Goal: Use online tool/utility: Utilize a website feature to perform a specific function

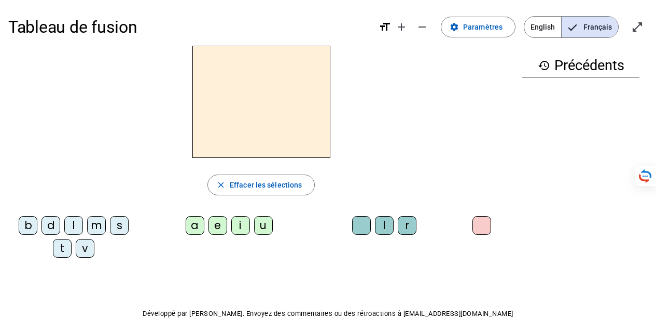
click at [93, 230] on div "m" at bounding box center [96, 225] width 19 height 19
click at [195, 232] on div "a" at bounding box center [195, 225] width 19 height 19
drag, startPoint x: 253, startPoint y: 109, endPoint x: 249, endPoint y: 113, distance: 5.9
click at [249, 113] on h2 "ma" at bounding box center [262, 102] width 138 height 112
click at [31, 227] on div "b" at bounding box center [28, 225] width 19 height 19
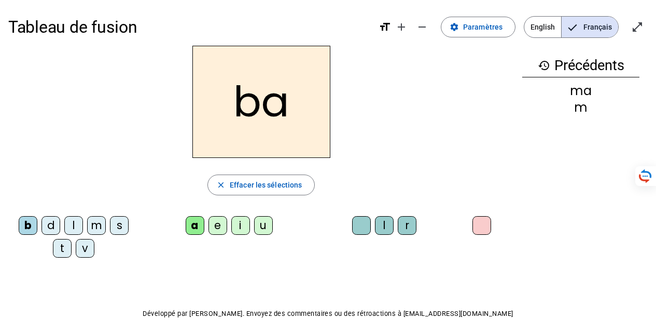
click at [76, 230] on div "l" at bounding box center [73, 225] width 19 height 19
click at [119, 225] on div "s" at bounding box center [119, 225] width 19 height 19
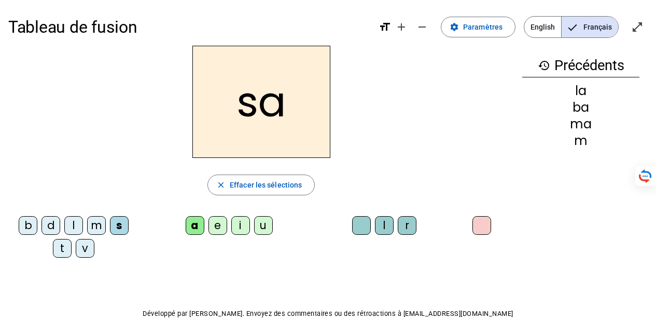
click at [64, 247] on div "t" at bounding box center [62, 248] width 19 height 19
click at [82, 247] on div "v" at bounding box center [85, 248] width 19 height 19
click at [19, 225] on div "b" at bounding box center [28, 225] width 19 height 19
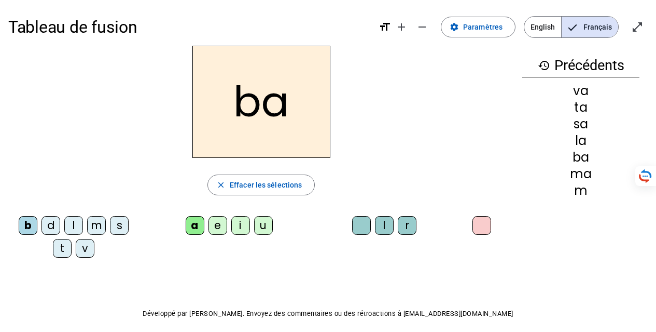
click at [125, 221] on div "s" at bounding box center [119, 225] width 19 height 19
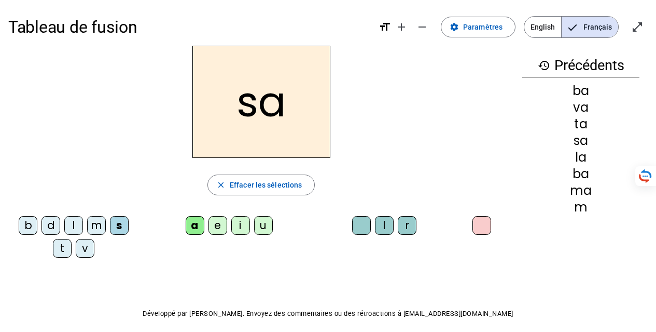
click at [27, 224] on div "b" at bounding box center [28, 225] width 19 height 19
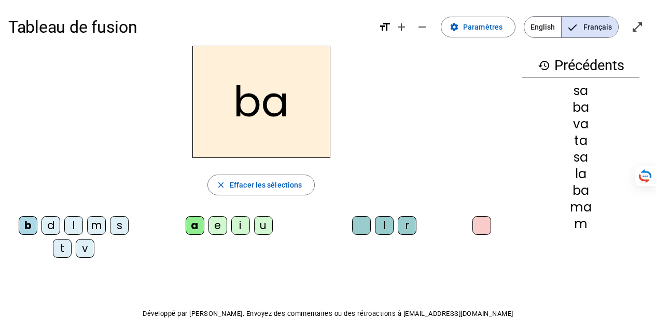
click at [98, 219] on div "m" at bounding box center [96, 225] width 19 height 19
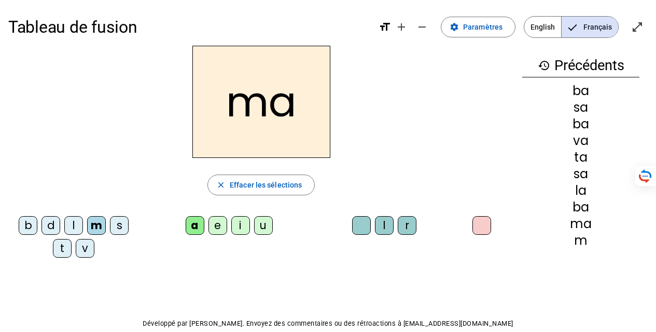
click at [243, 233] on div "i" at bounding box center [240, 225] width 19 height 19
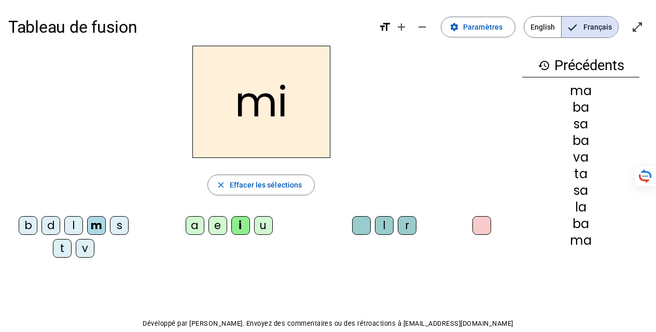
click at [219, 224] on div "e" at bounding box center [218, 225] width 19 height 19
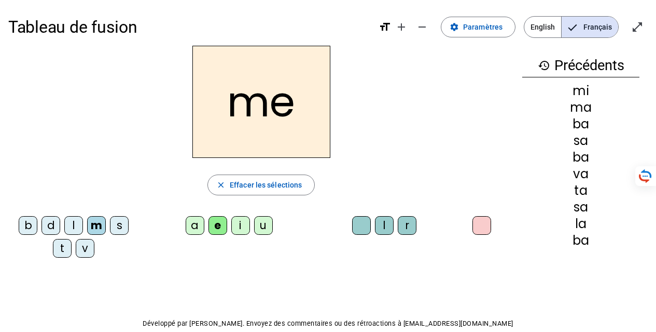
click at [259, 226] on div "u" at bounding box center [263, 225] width 19 height 19
click at [411, 220] on div "r" at bounding box center [407, 225] width 19 height 19
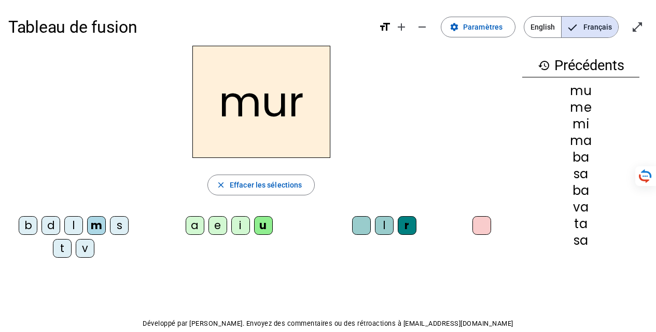
click at [383, 227] on div "l" at bounding box center [384, 225] width 19 height 19
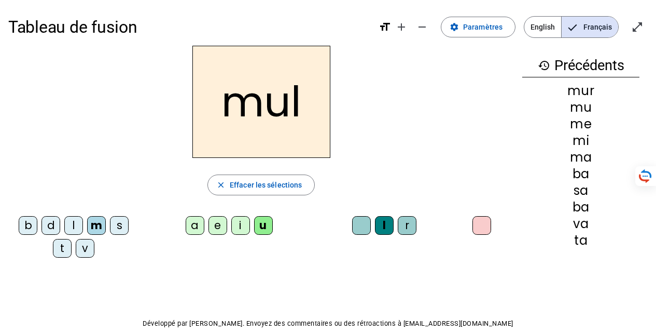
click at [478, 226] on div at bounding box center [482, 225] width 19 height 19
click at [492, 224] on letter-bubble at bounding box center [484, 227] width 23 height 23
click at [28, 224] on div "b" at bounding box center [28, 225] width 19 height 19
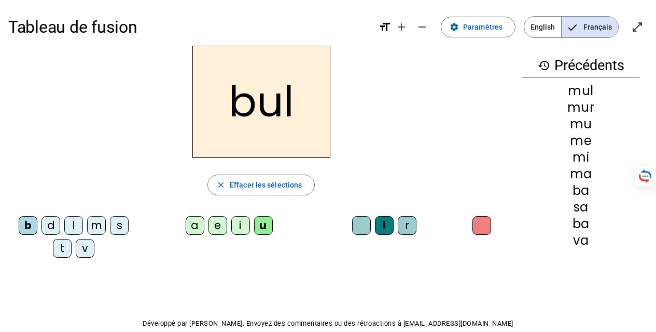
click at [388, 225] on div "l" at bounding box center [384, 225] width 19 height 19
click at [297, 184] on span "Effacer les sélections" at bounding box center [266, 185] width 72 height 12
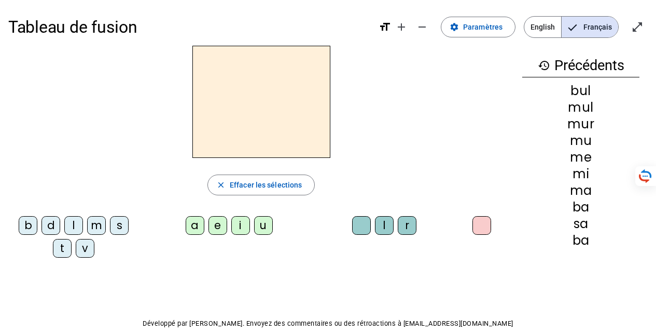
click at [26, 216] on div "b" at bounding box center [28, 225] width 19 height 19
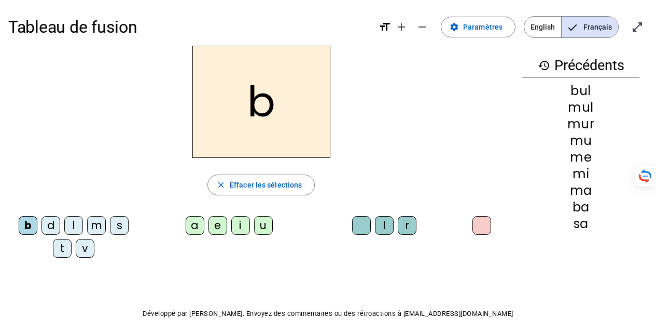
click at [223, 224] on div "e" at bounding box center [218, 225] width 19 height 19
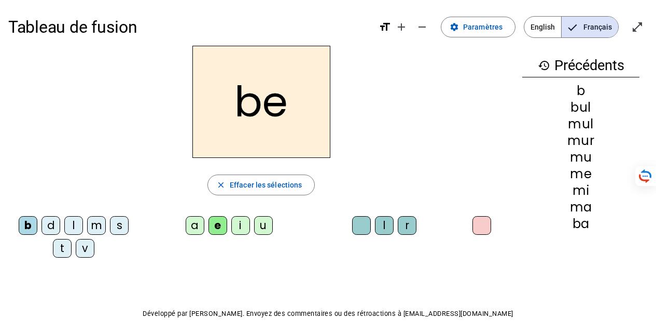
click at [386, 228] on div "l" at bounding box center [384, 225] width 19 height 19
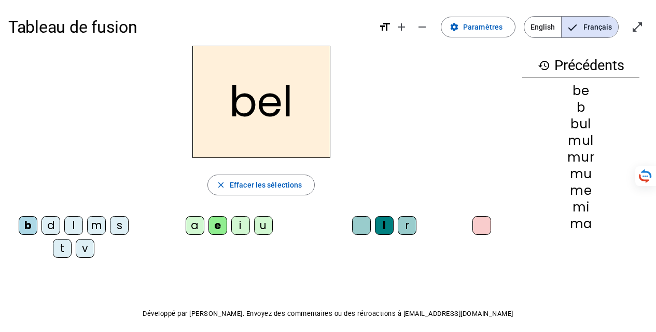
click at [57, 224] on div "d" at bounding box center [51, 225] width 19 height 19
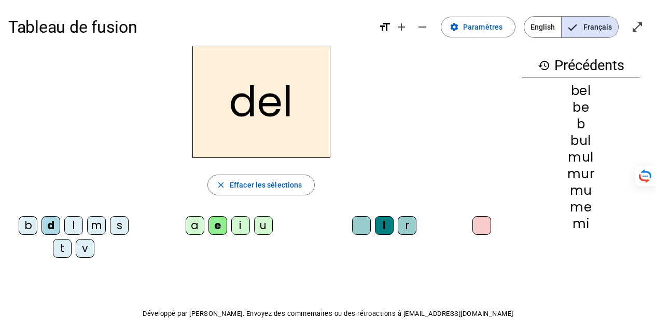
click at [75, 224] on div "l" at bounding box center [73, 225] width 19 height 19
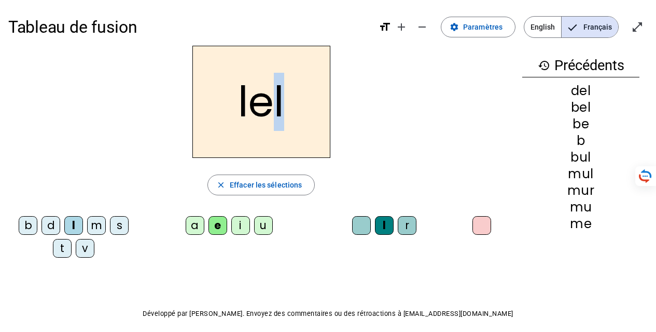
drag, startPoint x: 278, startPoint y: 90, endPoint x: 286, endPoint y: 97, distance: 10.7
click at [286, 97] on h2 "lel" at bounding box center [262, 102] width 138 height 112
click at [411, 229] on div "r" at bounding box center [407, 225] width 19 height 19
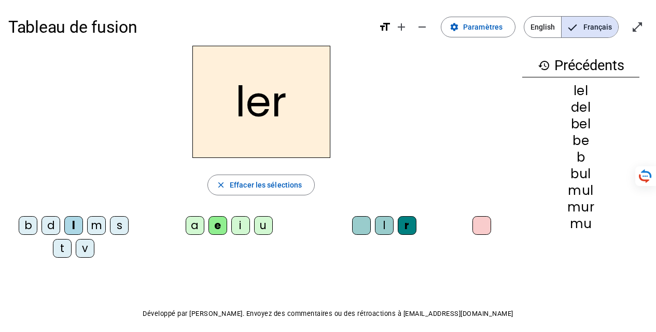
click at [239, 226] on div "i" at bounding box center [240, 225] width 19 height 19
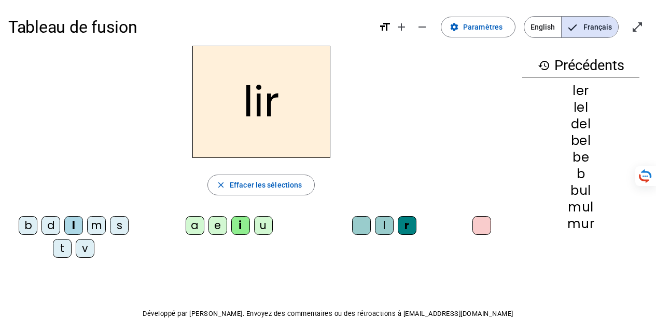
click at [263, 228] on div "u" at bounding box center [263, 225] width 19 height 19
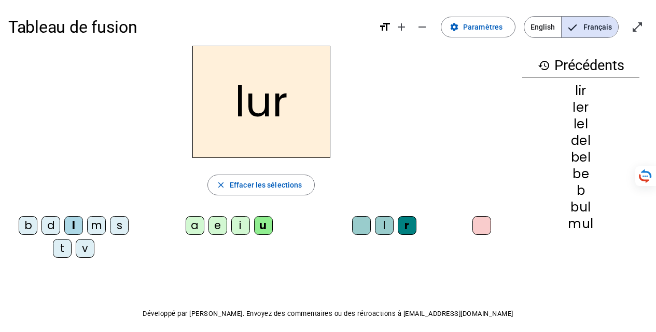
click at [198, 229] on div "a" at bounding box center [195, 225] width 19 height 19
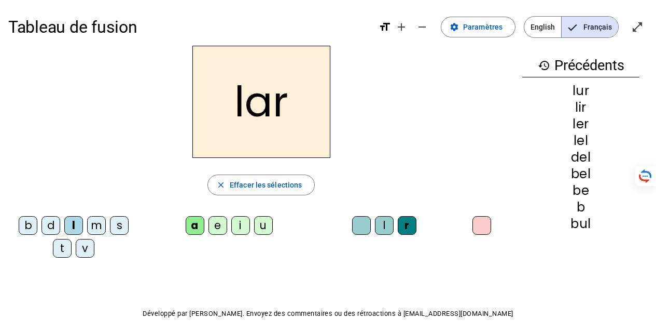
click at [40, 225] on letter-bubble "b" at bounding box center [30, 227] width 23 height 23
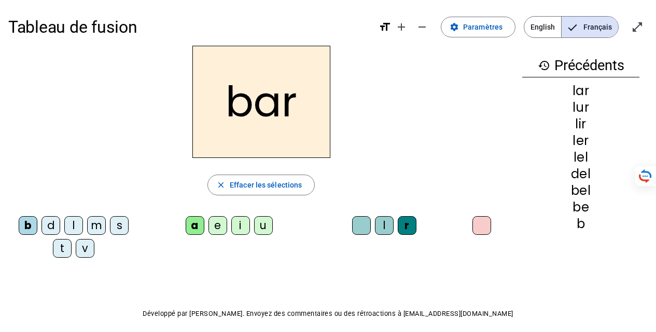
click at [50, 223] on div "d" at bounding box center [51, 225] width 19 height 19
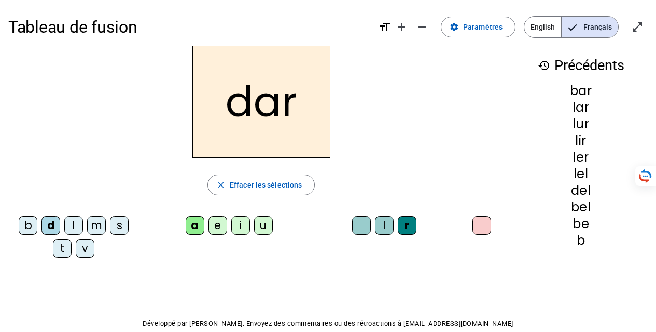
click at [259, 225] on div "u" at bounding box center [263, 225] width 19 height 19
click at [115, 229] on div "s" at bounding box center [119, 225] width 19 height 19
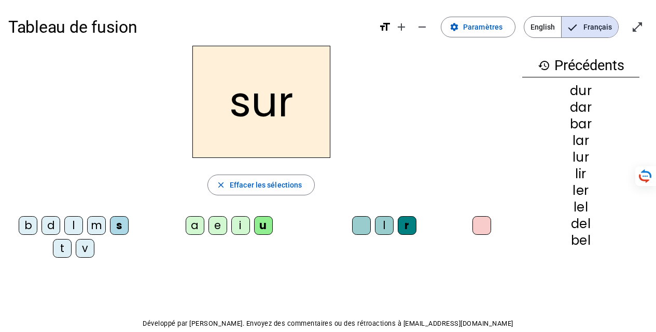
click at [196, 228] on div "a" at bounding box center [195, 225] width 19 height 19
click at [390, 221] on div "l" at bounding box center [384, 225] width 19 height 19
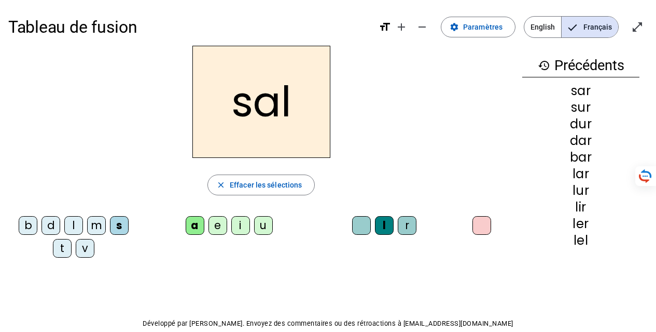
drag, startPoint x: 68, startPoint y: 245, endPoint x: 159, endPoint y: 246, distance: 91.3
click at [68, 245] on div "t" at bounding box center [62, 248] width 19 height 19
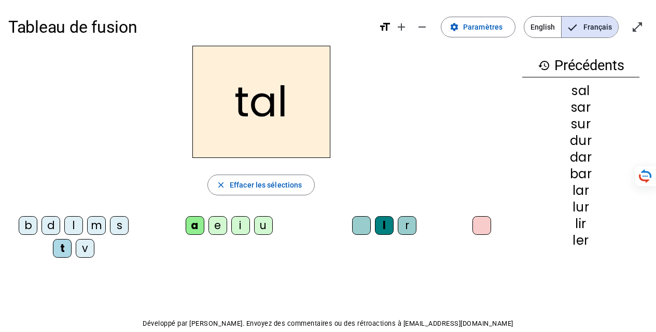
click at [273, 226] on letter-bubble "u" at bounding box center [265, 227] width 23 height 23
click at [283, 101] on h2 "tul" at bounding box center [262, 102] width 138 height 112
click at [98, 228] on div "m" at bounding box center [96, 225] width 19 height 19
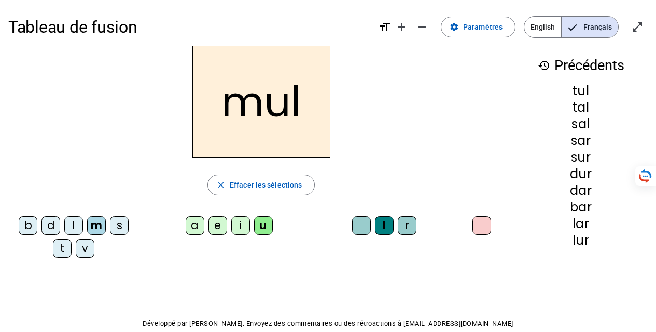
click at [117, 223] on div "s" at bounding box center [119, 225] width 19 height 19
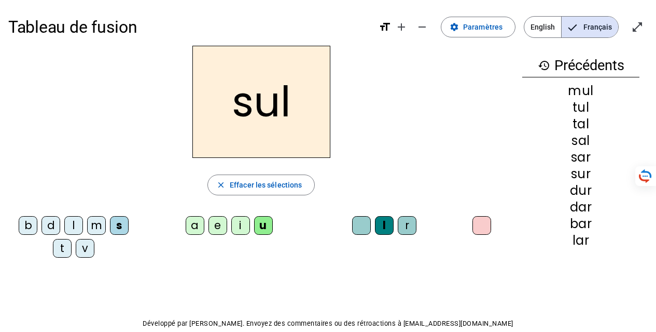
click at [404, 216] on div "r" at bounding box center [407, 225] width 19 height 19
